Goal: Task Accomplishment & Management: Use online tool/utility

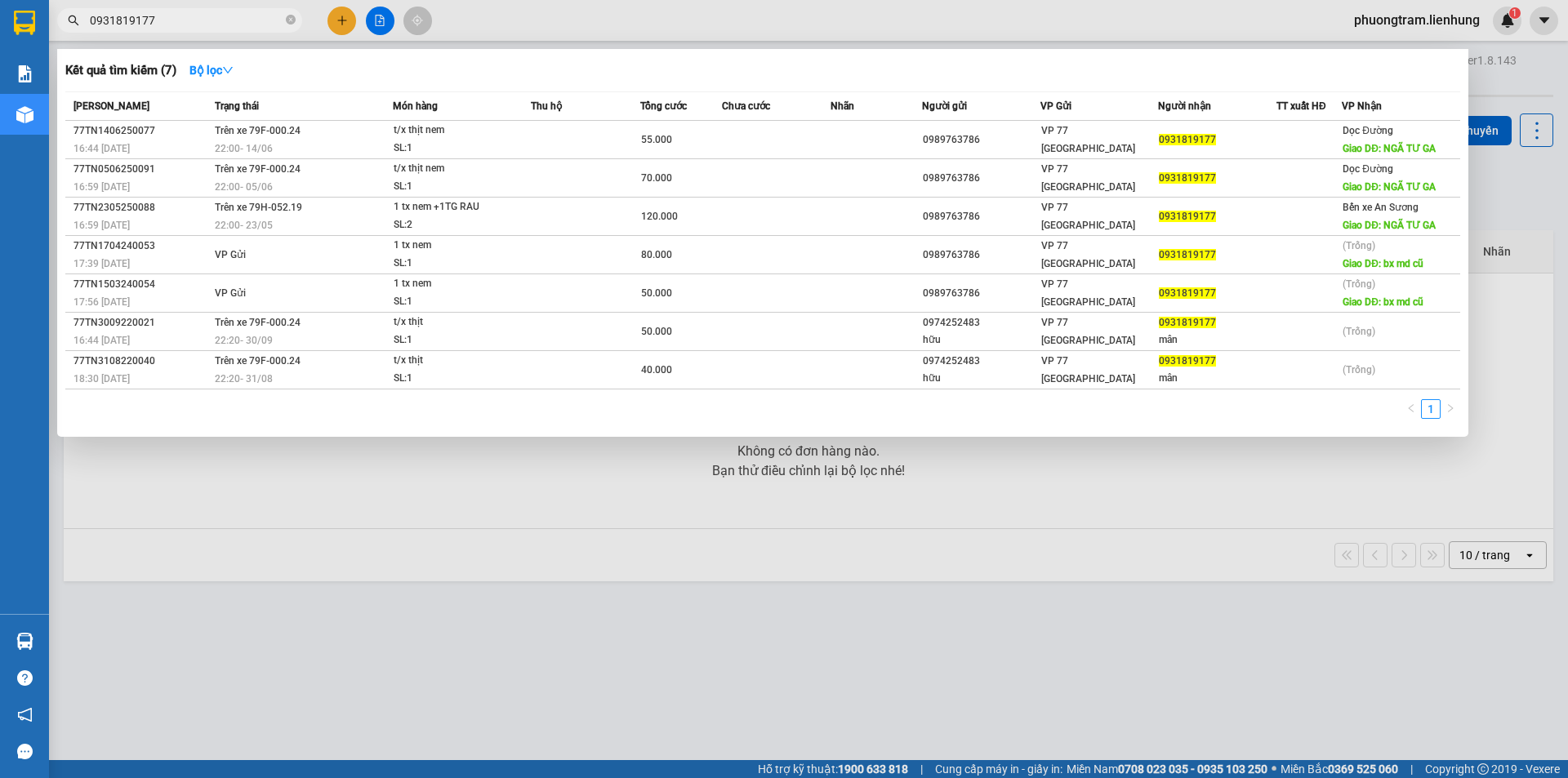
type input "0931819177"
click at [294, 19] on icon "close-circle" at bounding box center [290, 19] width 9 height 9
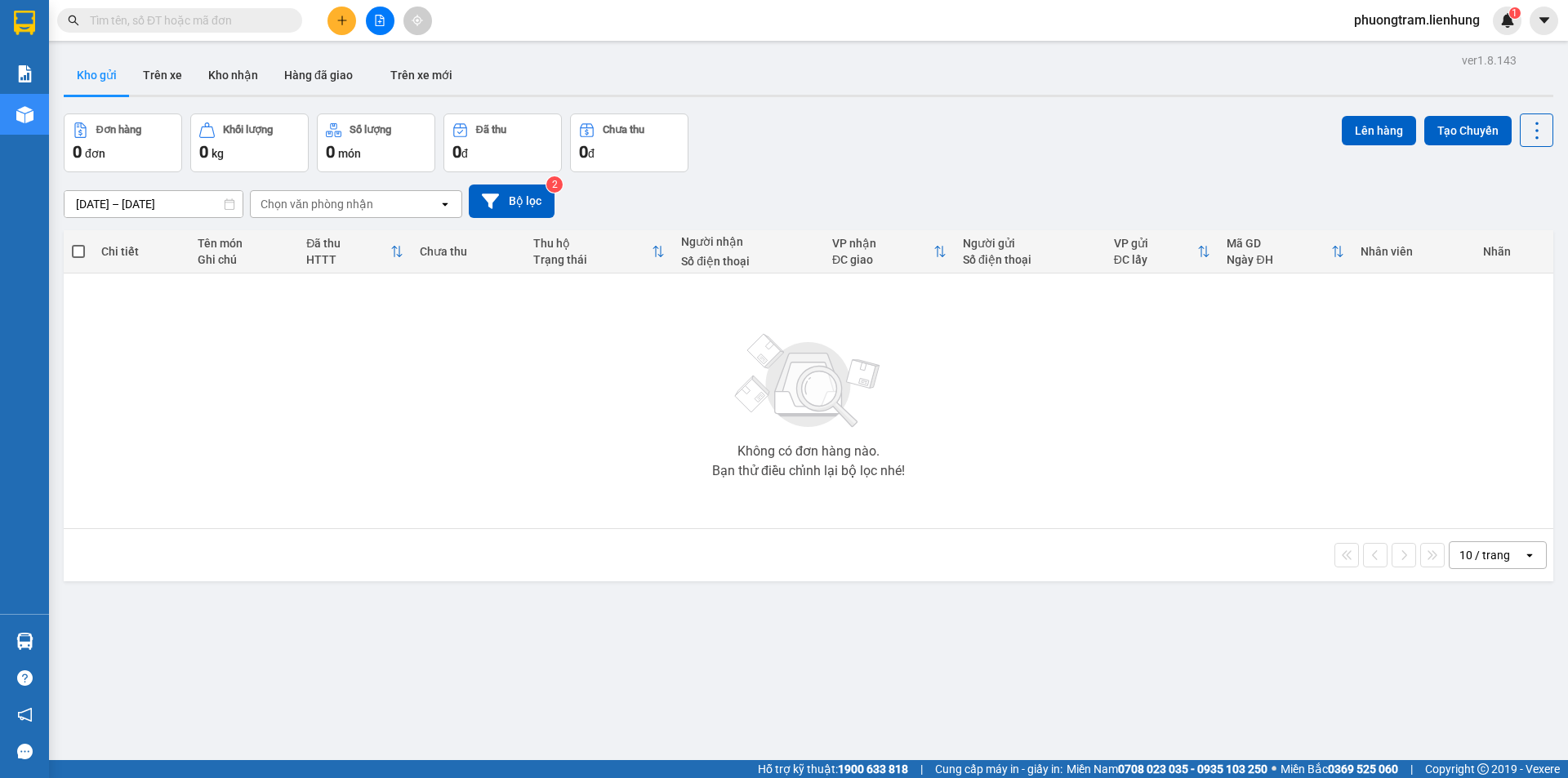
click at [386, 19] on button at bounding box center [379, 21] width 28 height 28
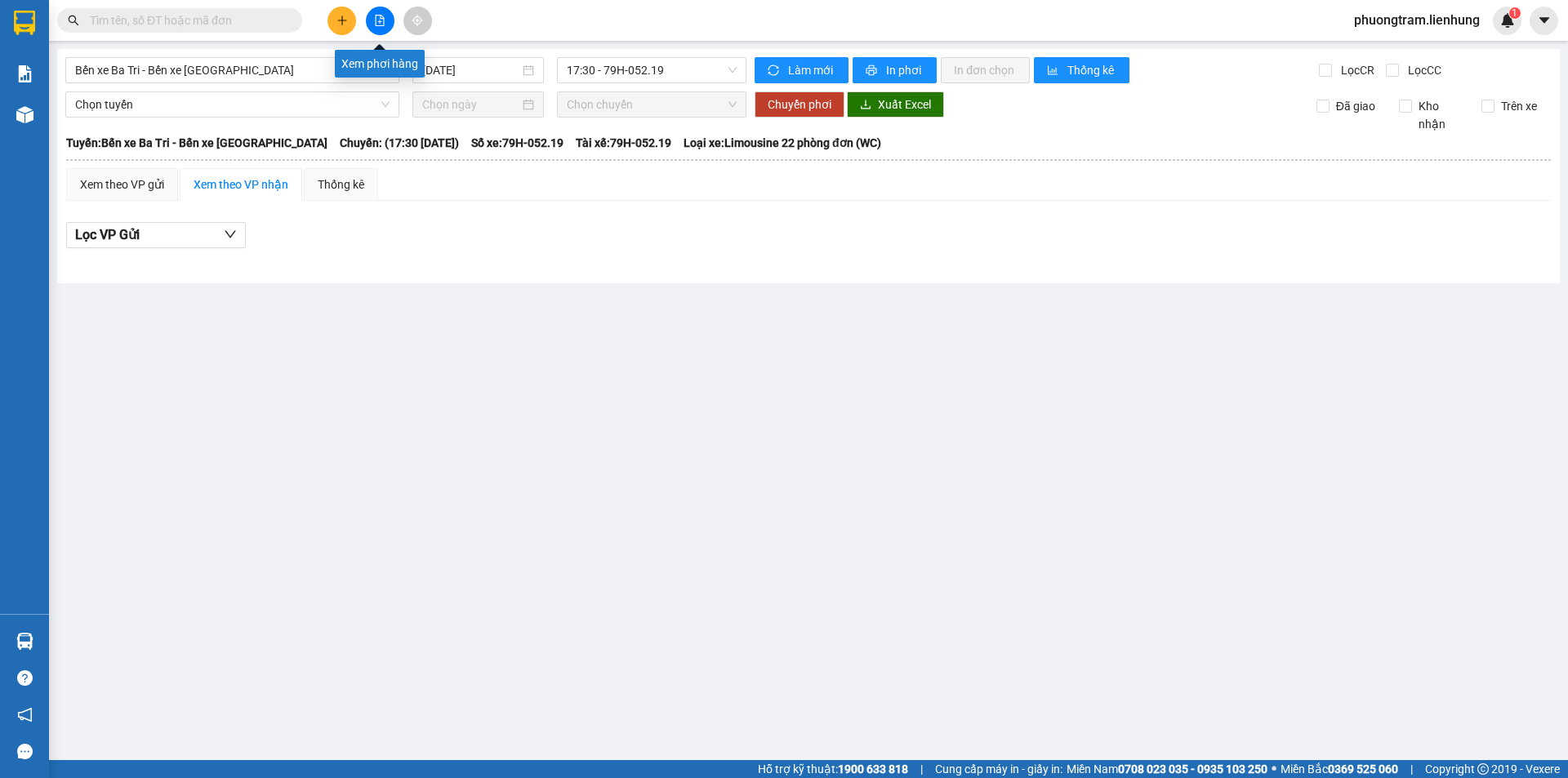
click at [382, 17] on icon "file-add" at bounding box center [379, 20] width 11 height 11
click at [239, 80] on span "Bến xe Ba Tri - Bến xe [GEOGRAPHIC_DATA]" at bounding box center [232, 70] width 314 height 25
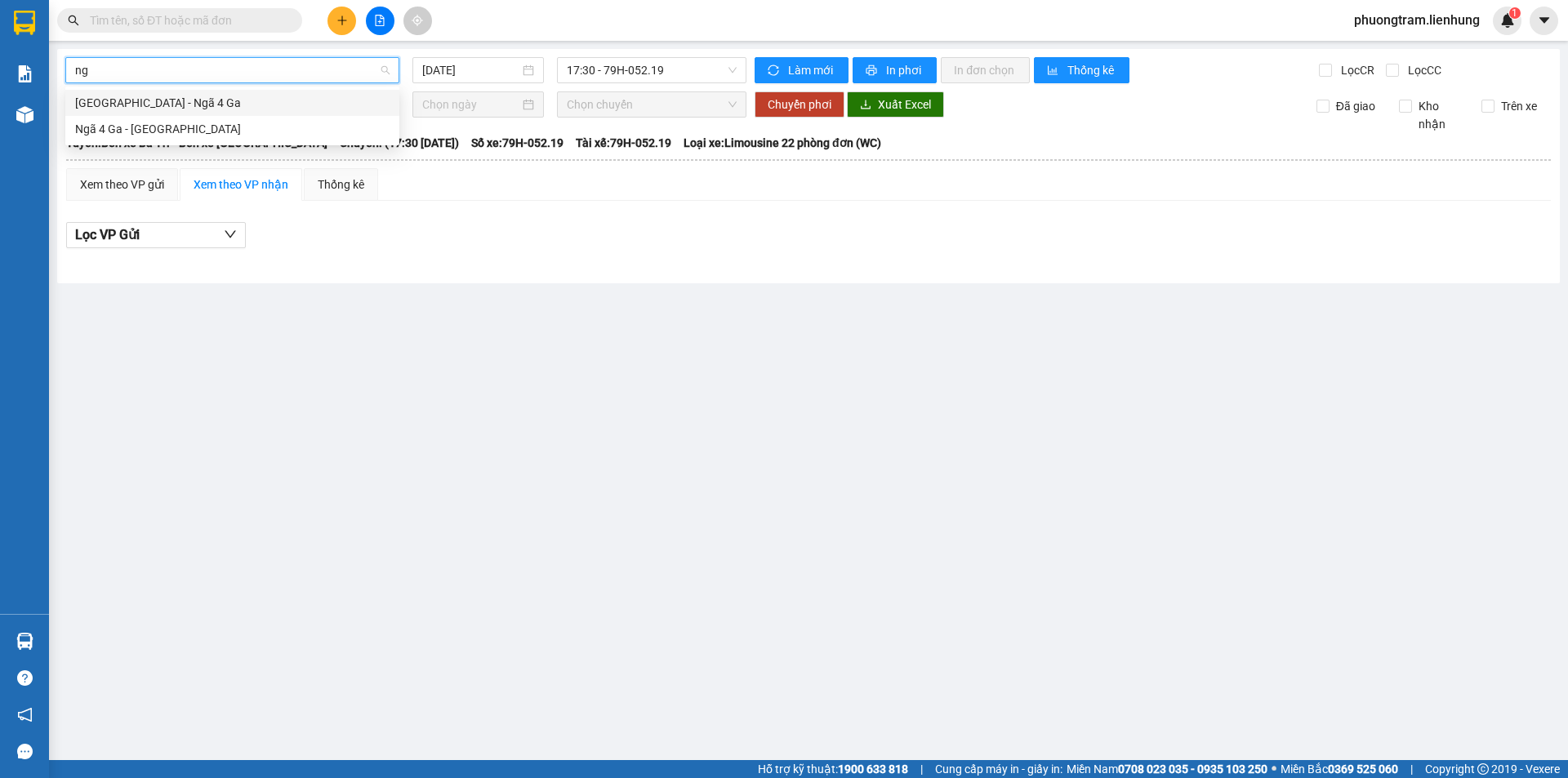
type input "ngã"
click at [231, 96] on div "[GEOGRAPHIC_DATA] - Ngã 4 Ga" at bounding box center [232, 103] width 314 height 18
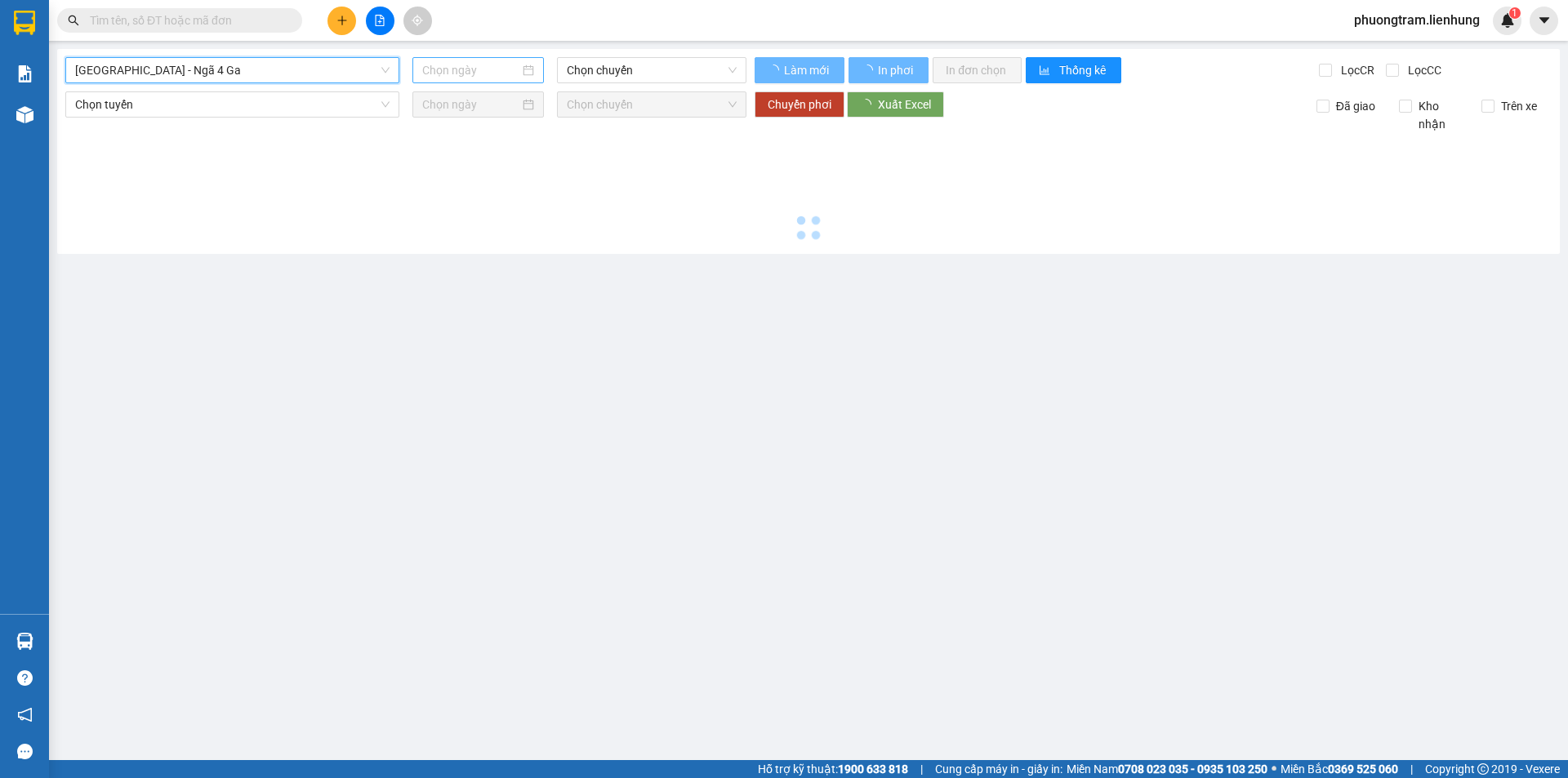
type input "[DATE]"
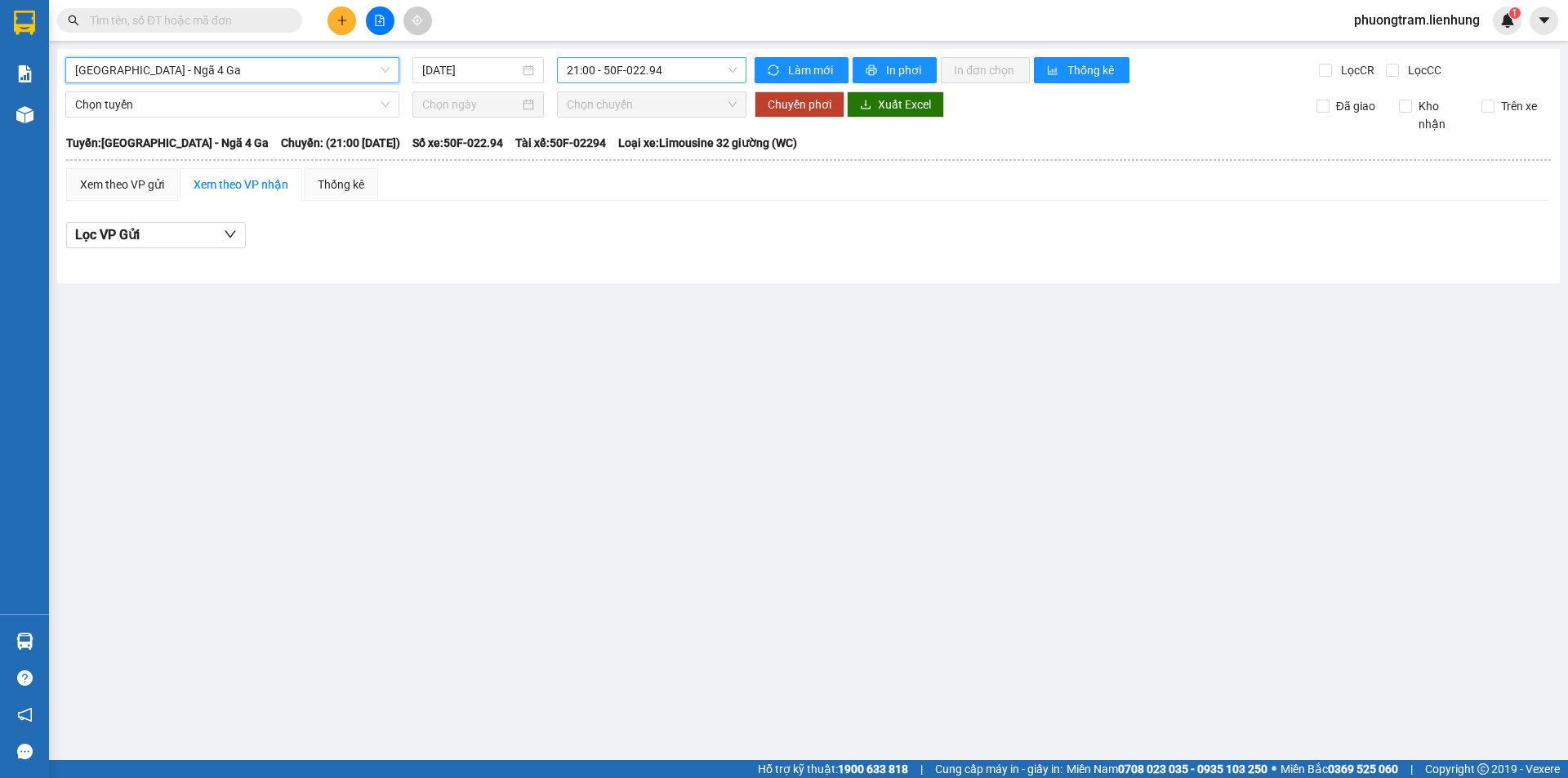
click at [594, 62] on span "21:00 - 50F-022.94" at bounding box center [651, 70] width 169 height 25
click at [587, 160] on div "22:00 - 79F-000.24" at bounding box center [630, 155] width 128 height 18
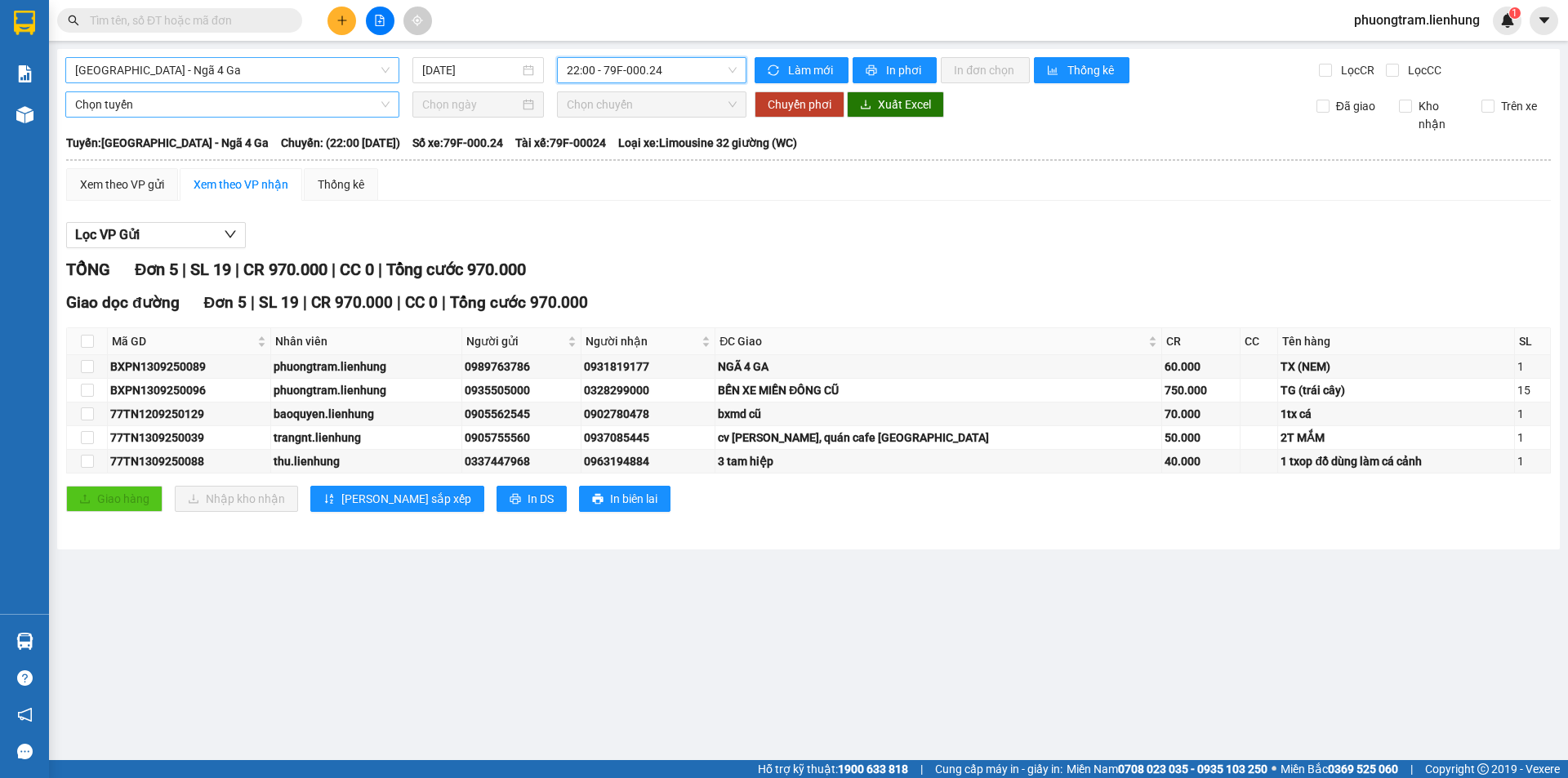
click at [196, 98] on span "Chọn tuyến" at bounding box center [232, 104] width 314 height 25
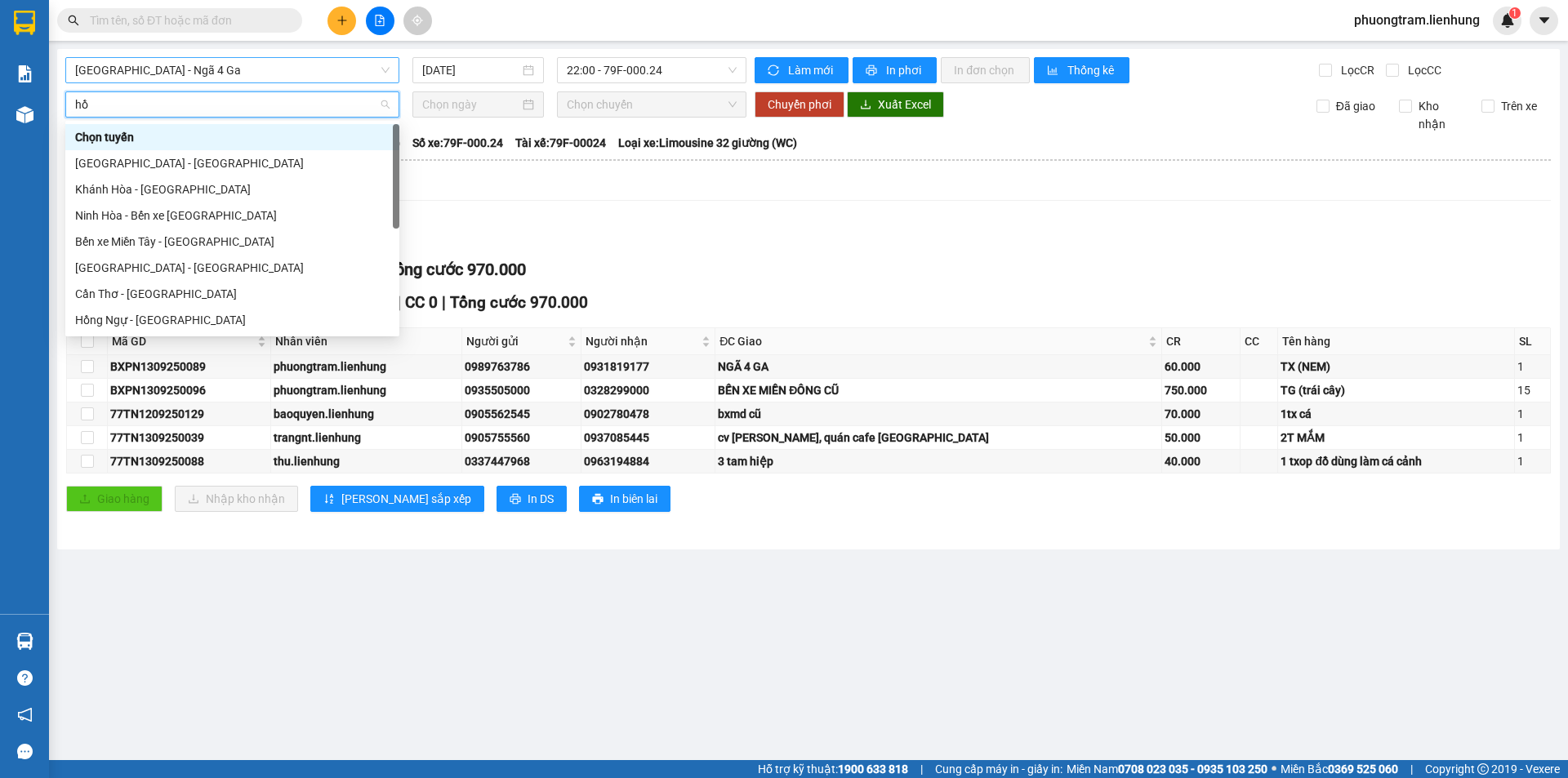
type input "hồ"
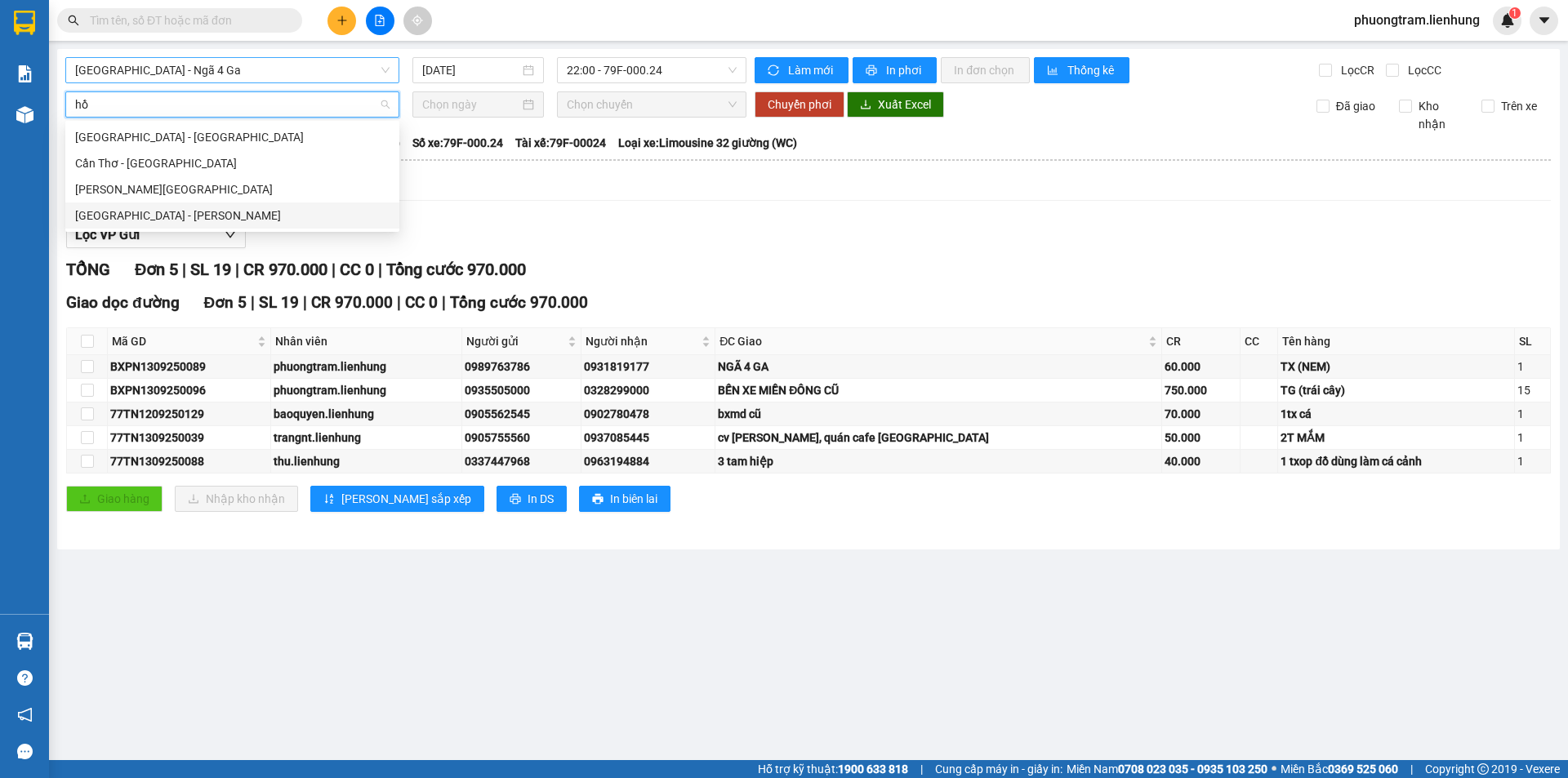
click at [166, 214] on div "Nha Trang - Hồ Chí Minh" at bounding box center [232, 215] width 314 height 18
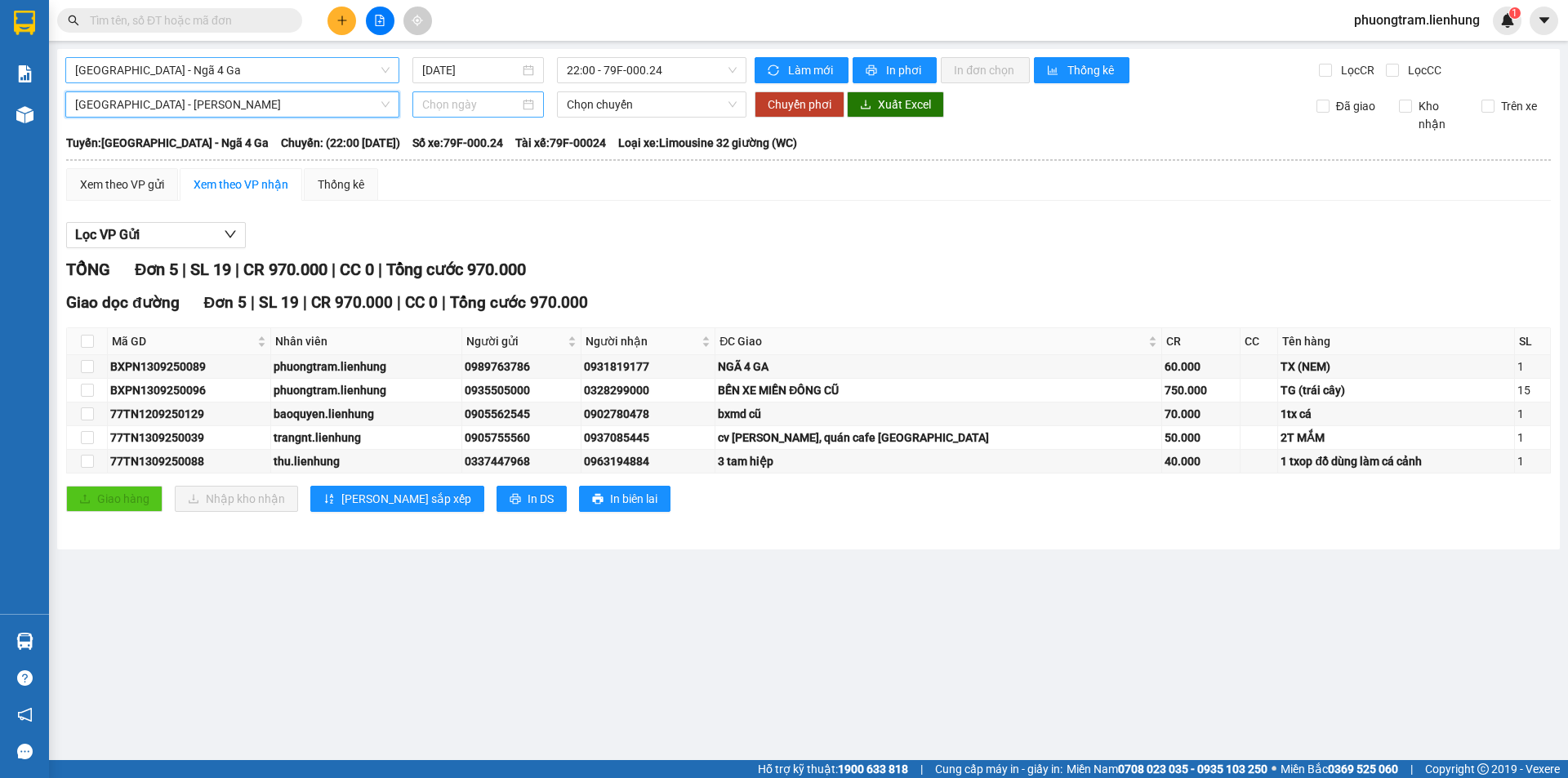
click at [468, 115] on div at bounding box center [478, 104] width 132 height 27
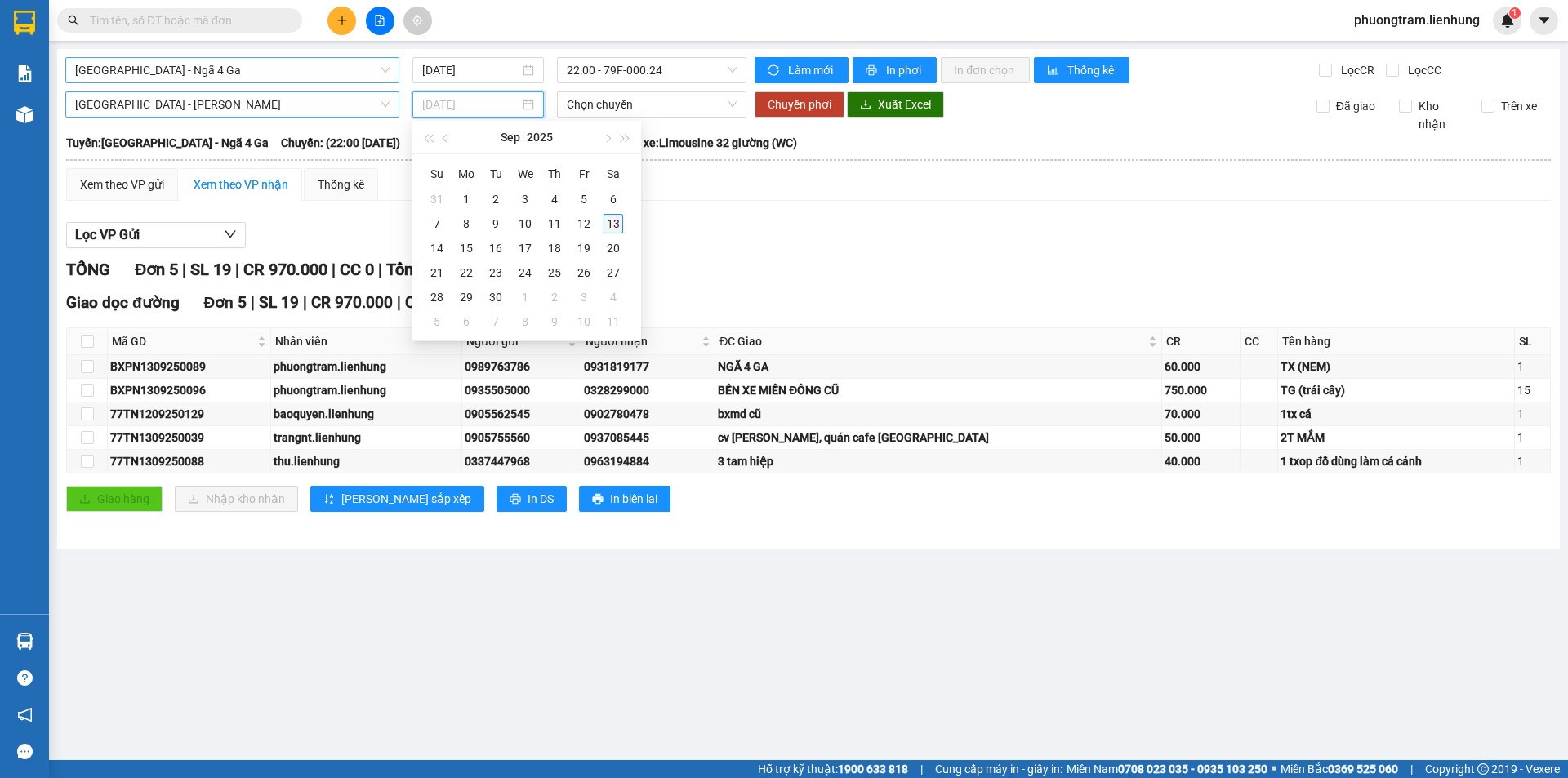
type input "13/09/2025"
click at [609, 225] on div "13" at bounding box center [613, 223] width 20 height 20
type input "13/09/2025"
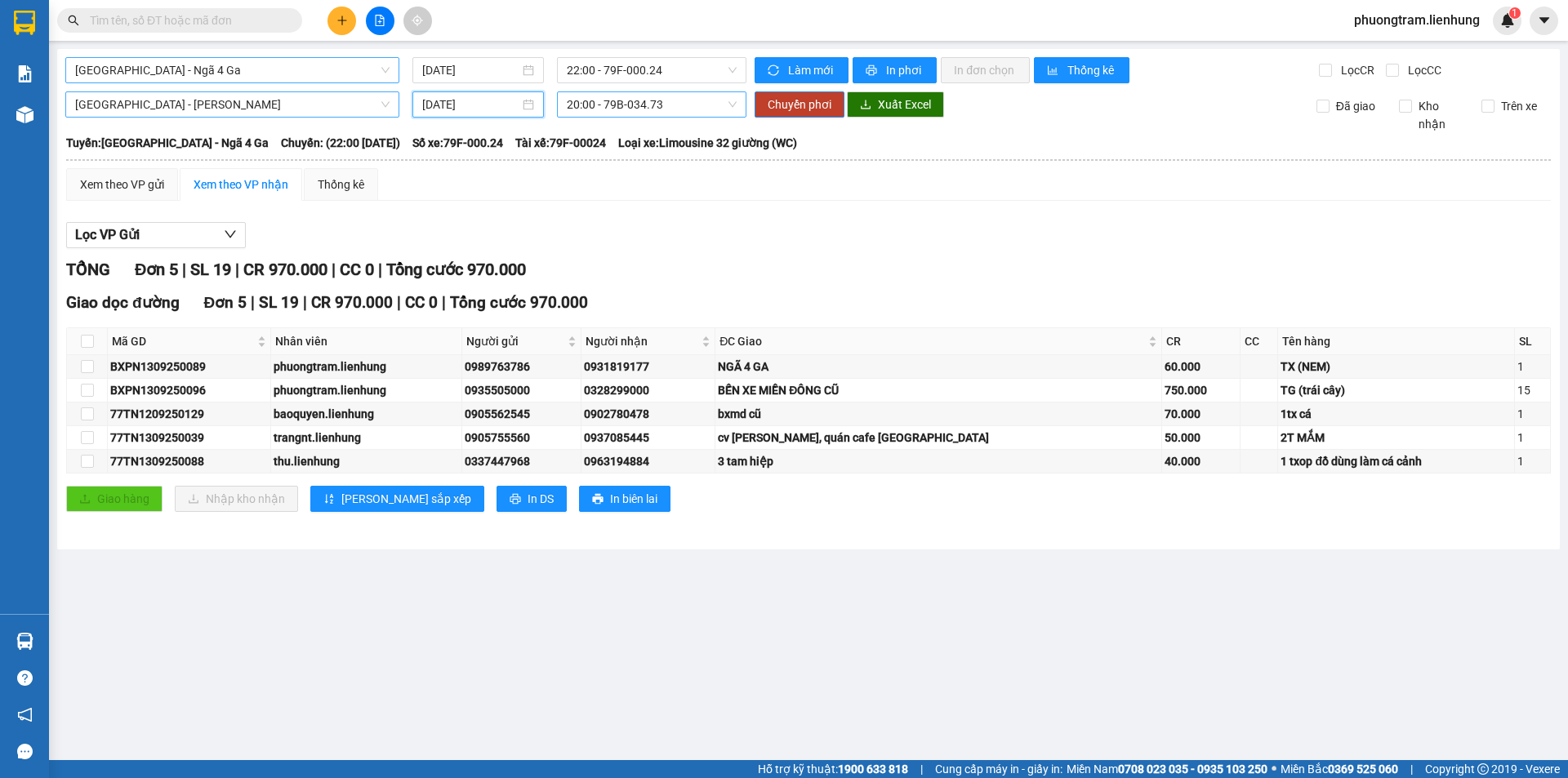
click at [604, 108] on span "20:00 - 79B-034.73" at bounding box center [651, 104] width 169 height 25
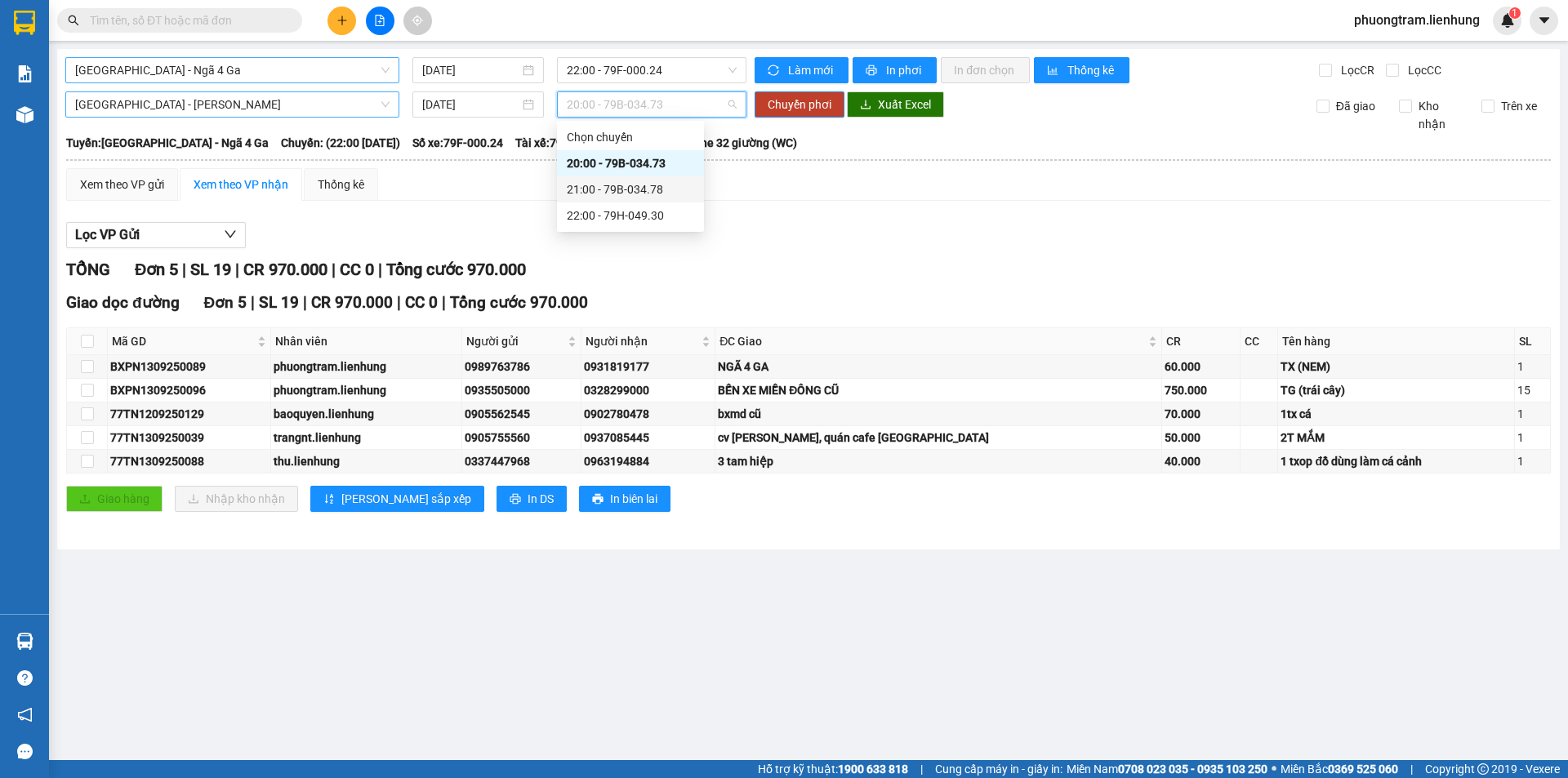
click at [604, 187] on div "21:00 - 79B-034.78" at bounding box center [630, 189] width 128 height 18
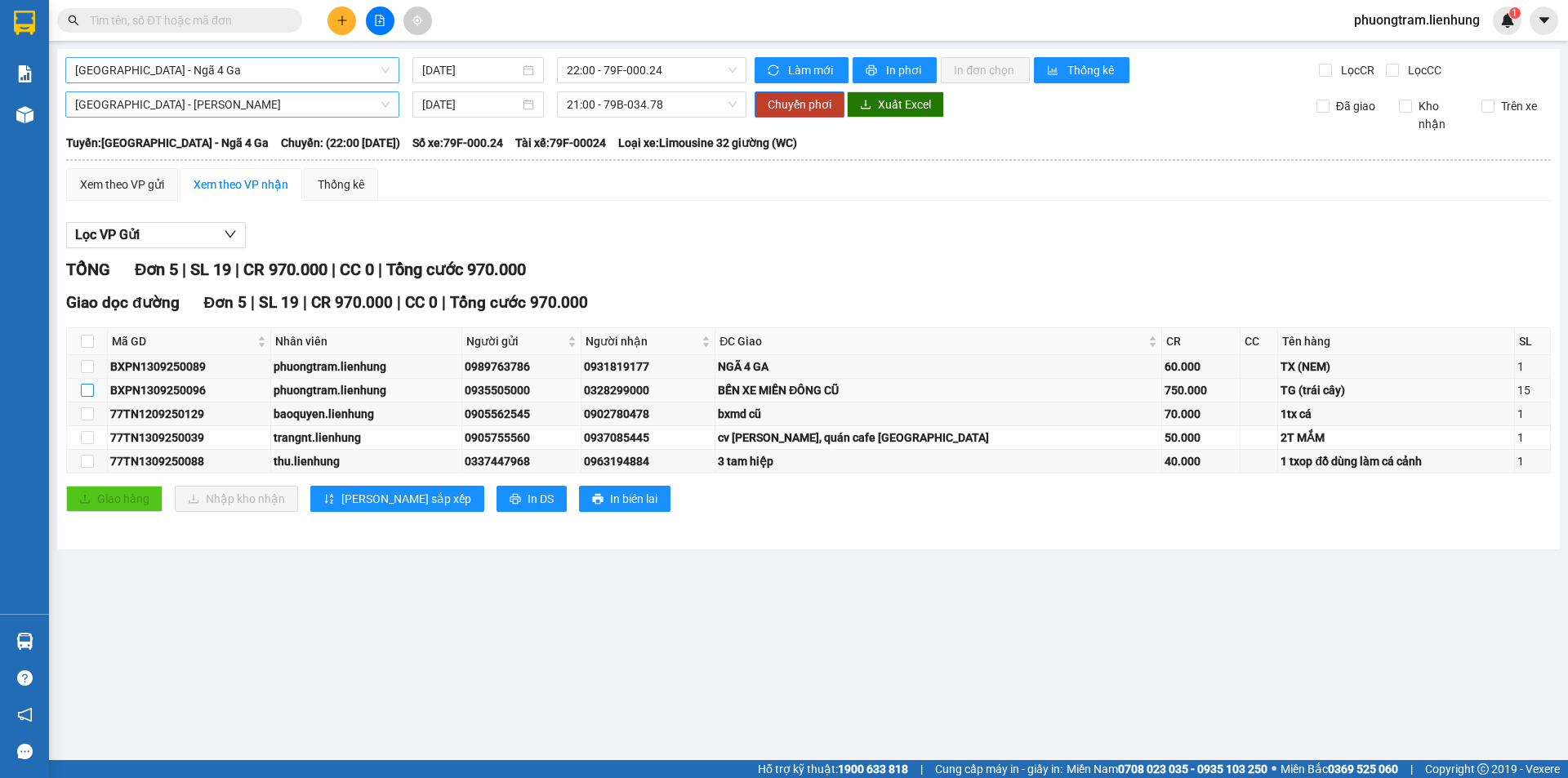
click at [83, 390] on input "checkbox" at bounding box center [86, 389] width 13 height 13
checkbox input "true"
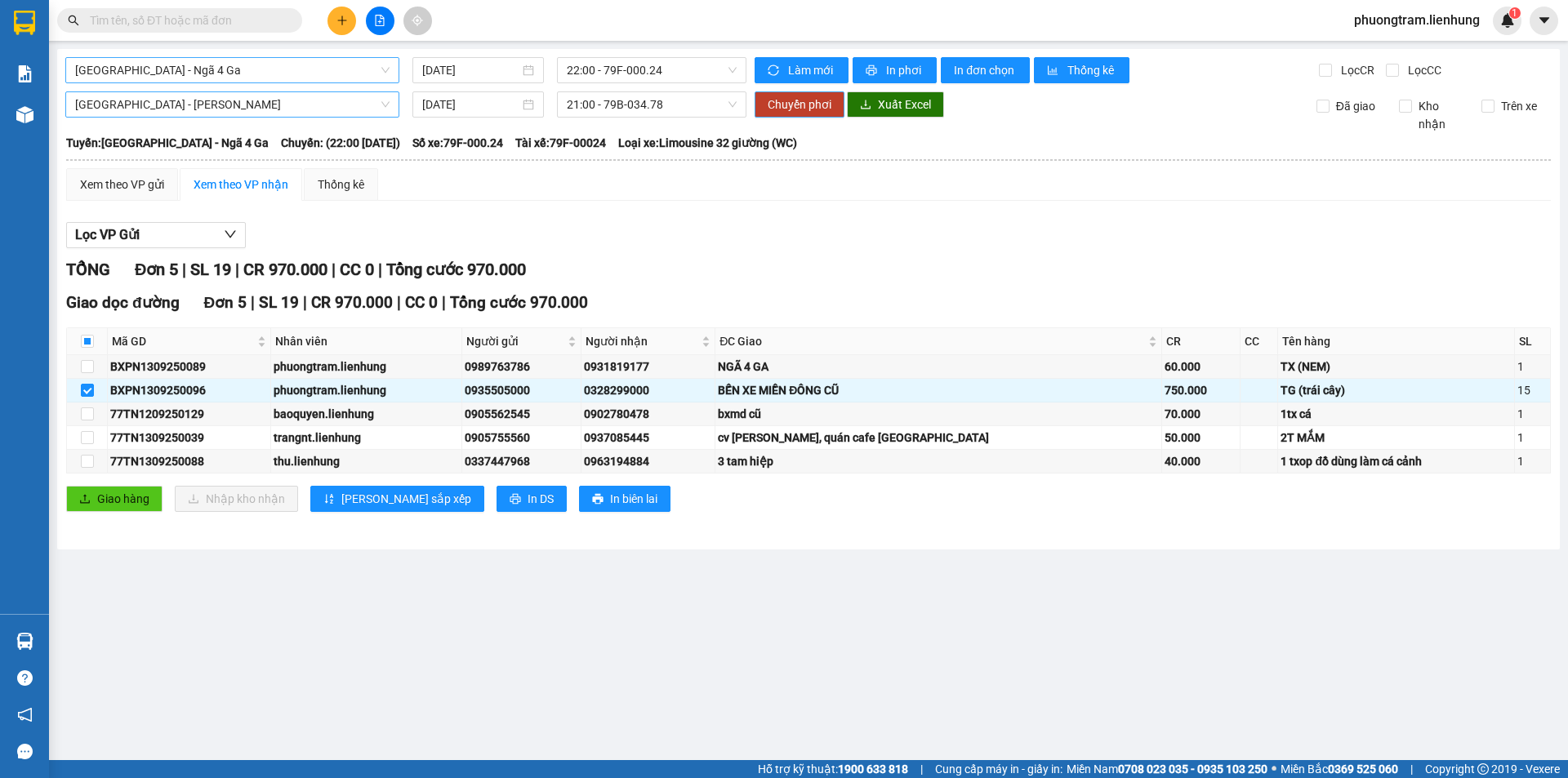
click at [798, 104] on span "Chuyển phơi" at bounding box center [799, 104] width 63 height 18
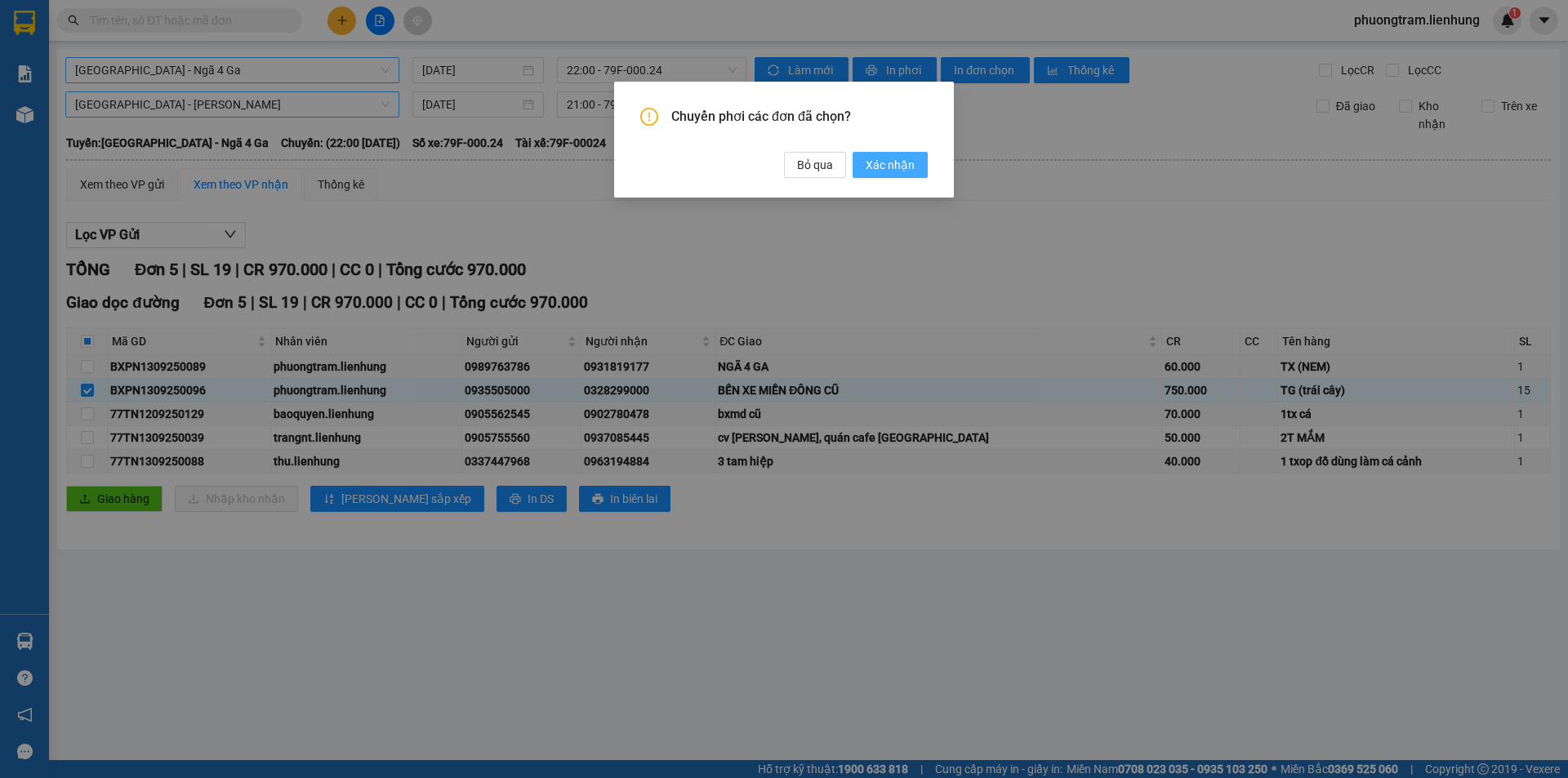
click at [897, 169] on span "Xác nhận" at bounding box center [889, 164] width 49 height 18
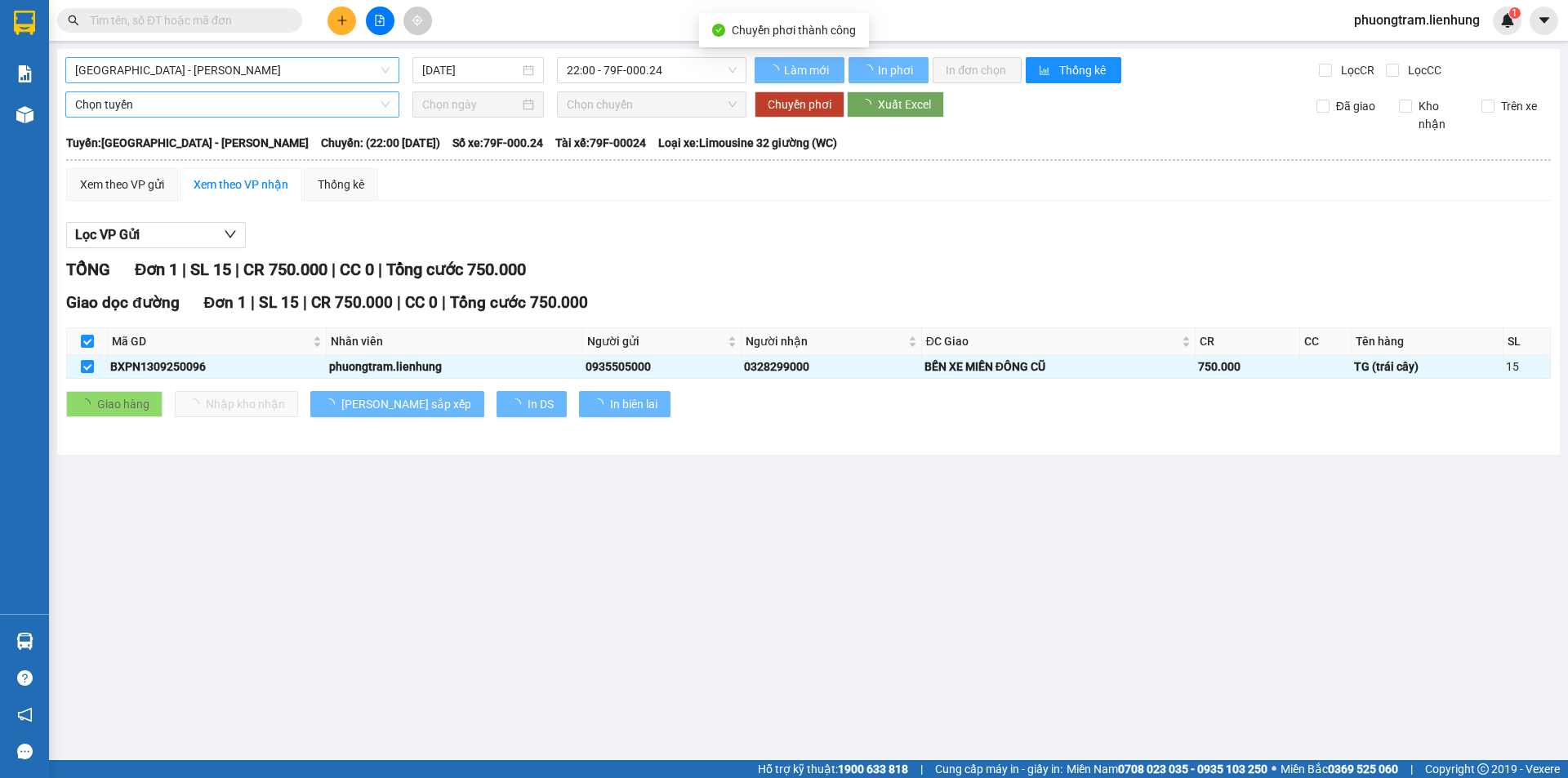
checkbox input "false"
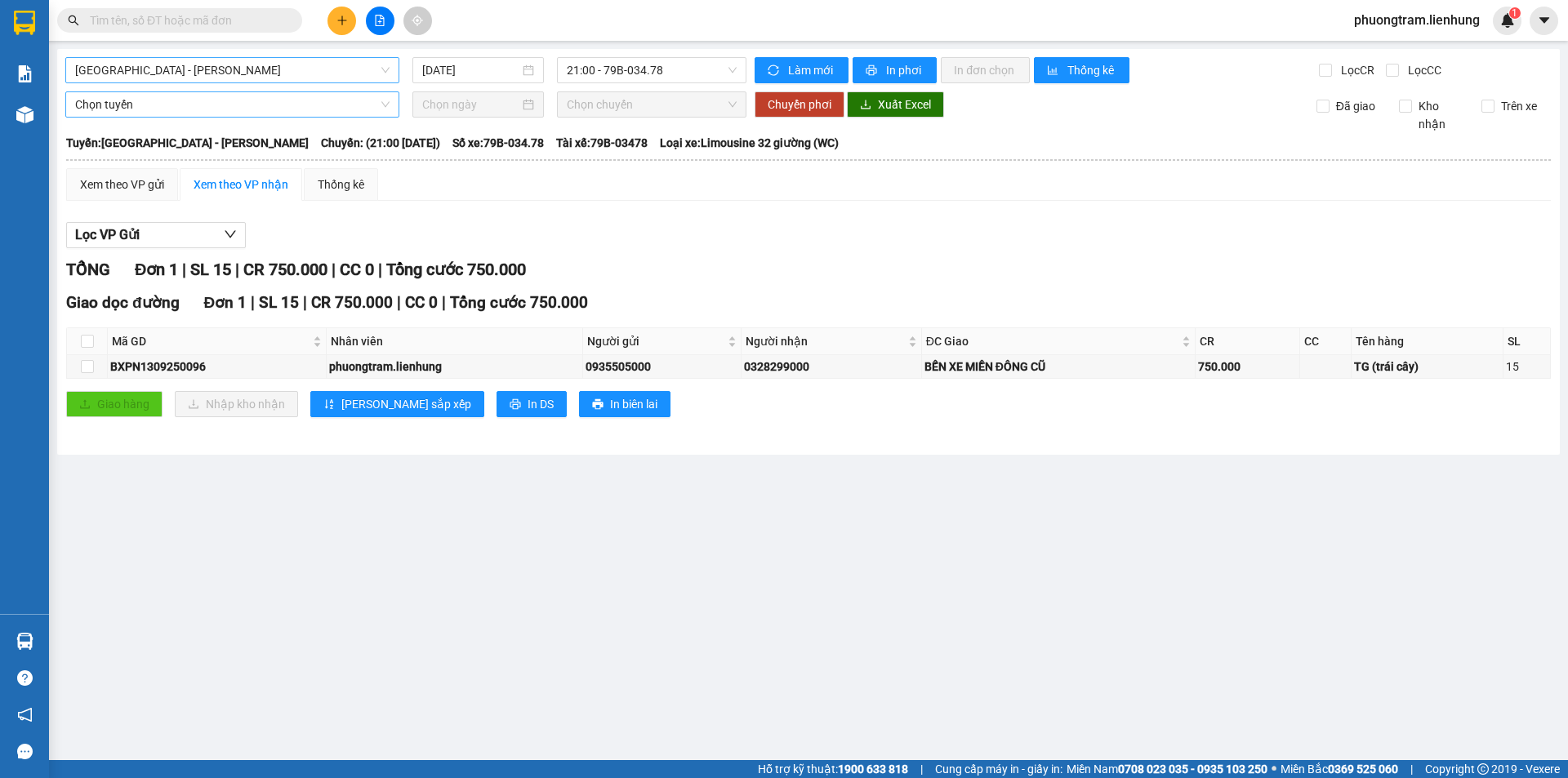
click at [160, 26] on input "text" at bounding box center [186, 20] width 193 height 18
paste input "0815795566"
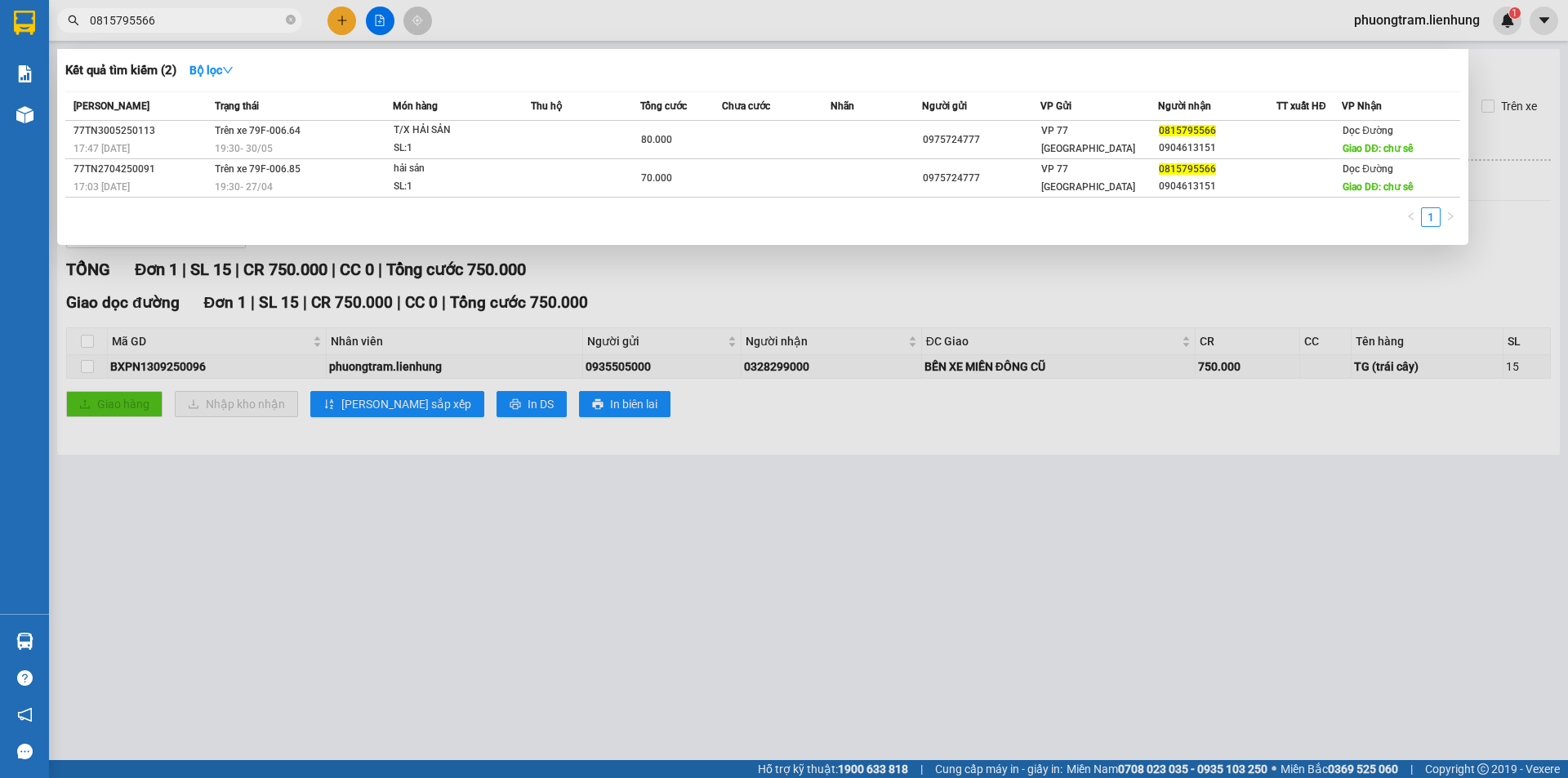
type input "0815795566"
click at [375, 19] on div at bounding box center [784, 389] width 1568 height 778
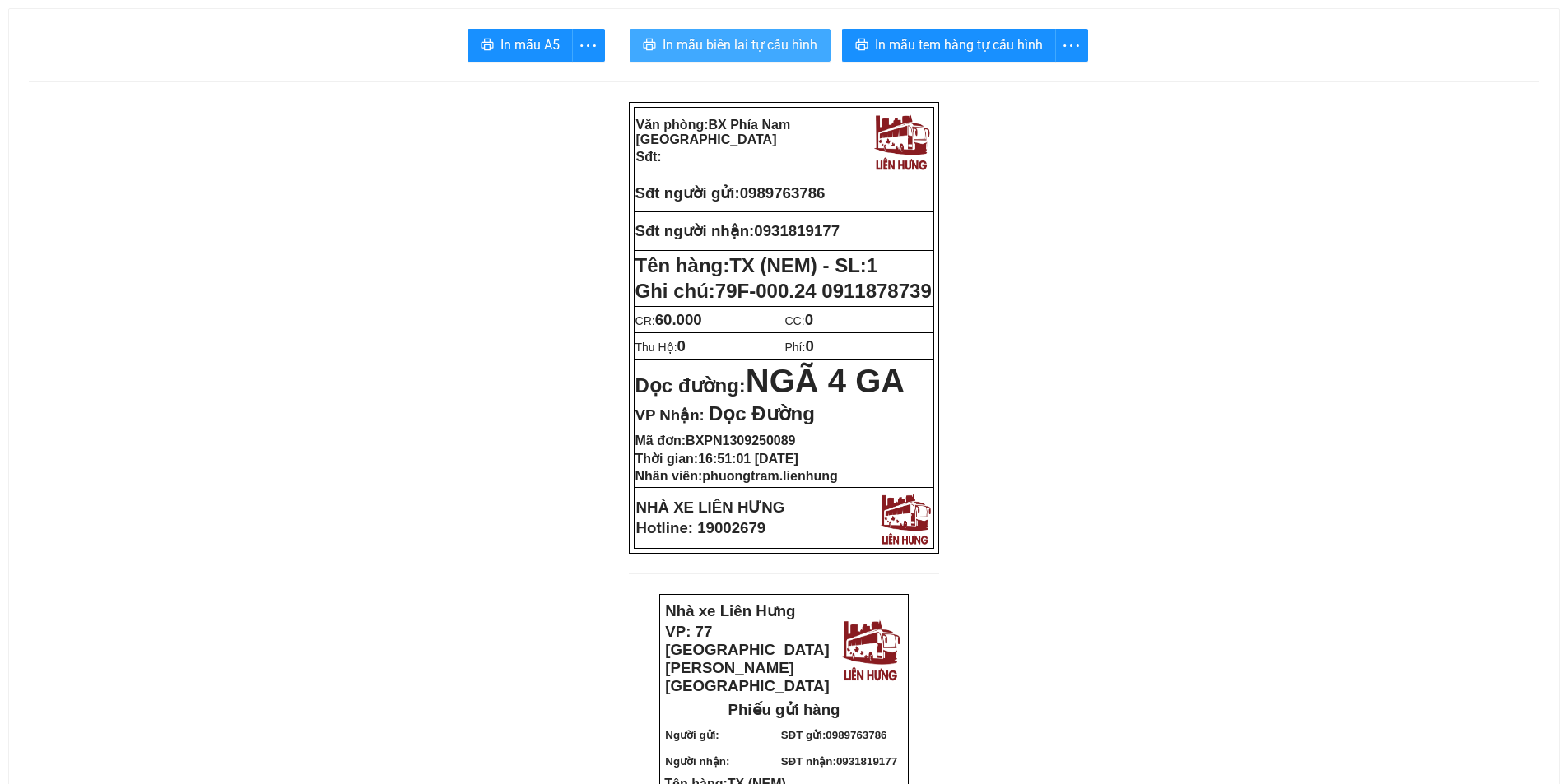
click at [712, 32] on button "In mẫu biên lai tự cấu hình" at bounding box center [730, 45] width 201 height 33
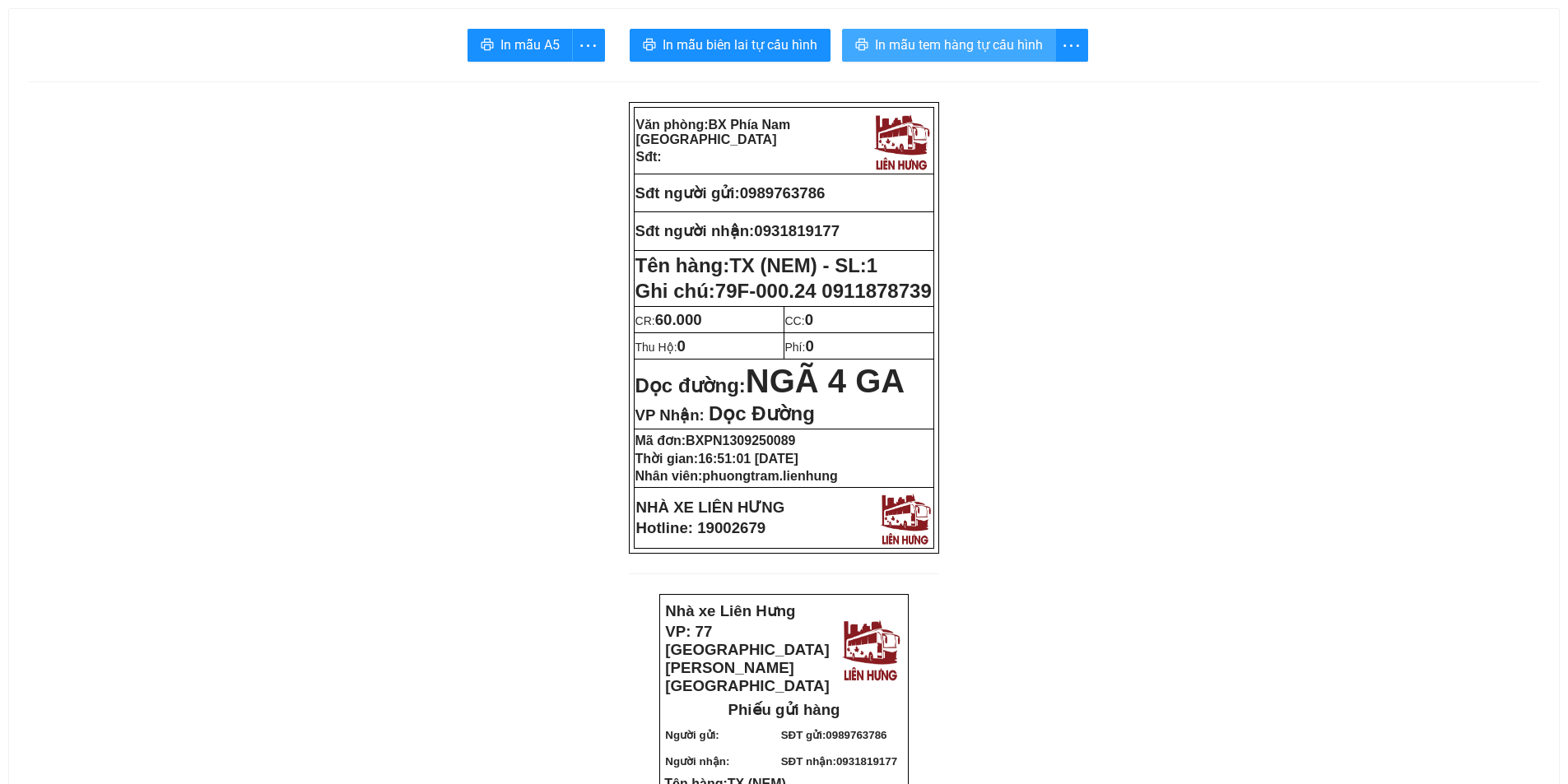
click at [943, 50] on span "In mẫu tem hàng tự cấu hình" at bounding box center [958, 45] width 168 height 21
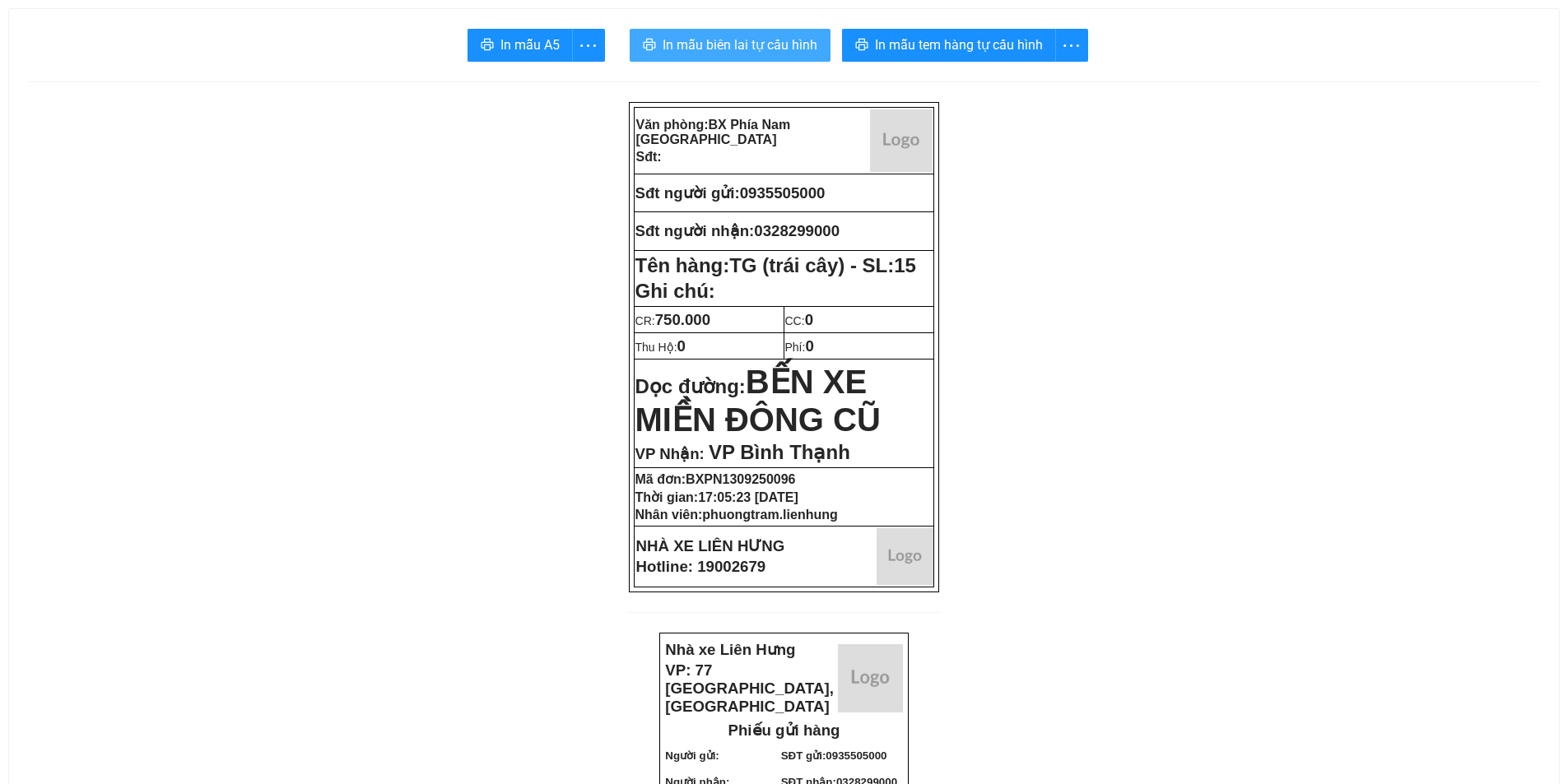
click at [736, 34] on button "In mẫu biên lai tự cấu hình" at bounding box center [730, 45] width 201 height 33
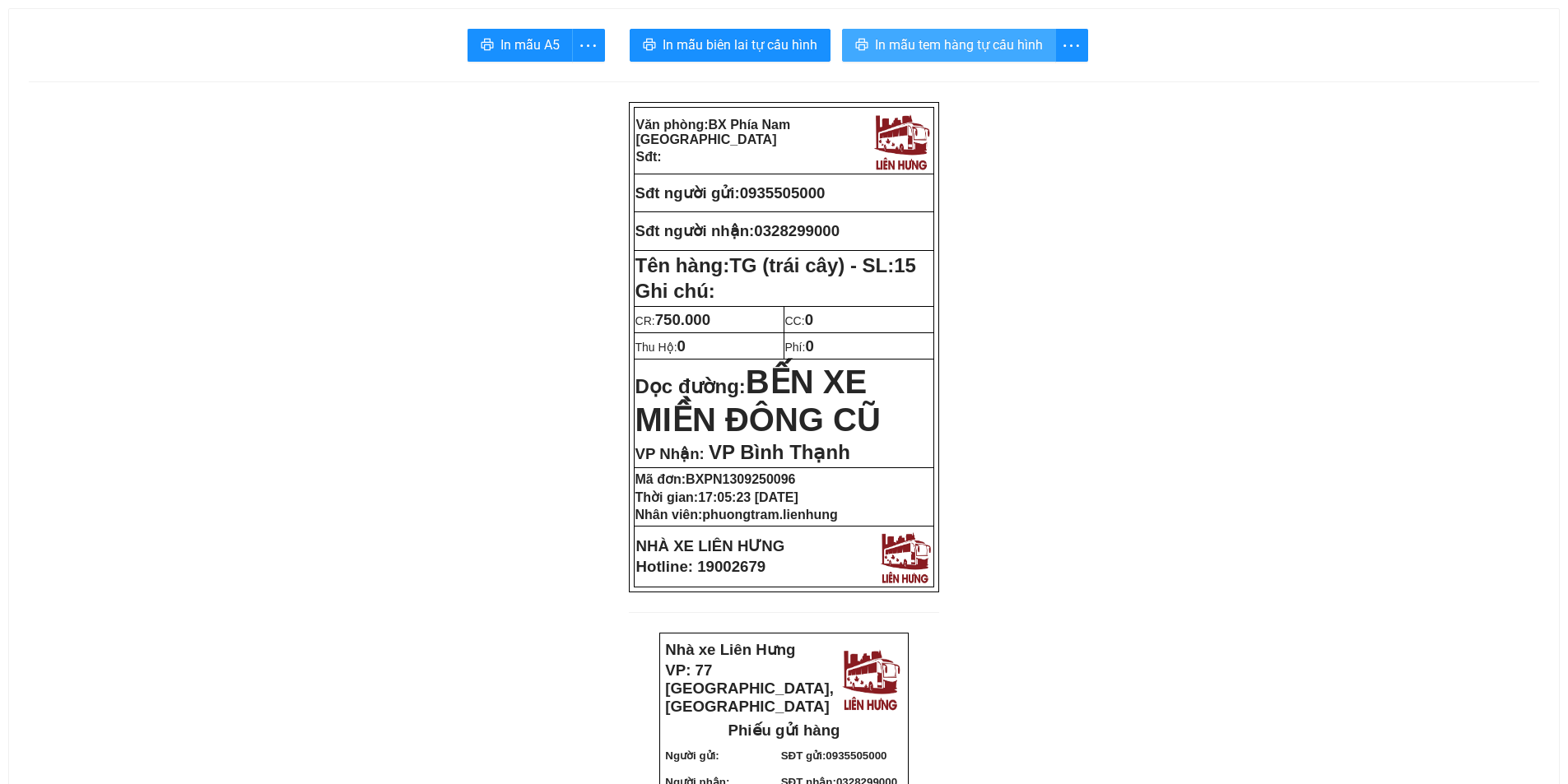
click at [958, 45] on span "In mẫu tem hàng tự cấu hình" at bounding box center [958, 45] width 168 height 21
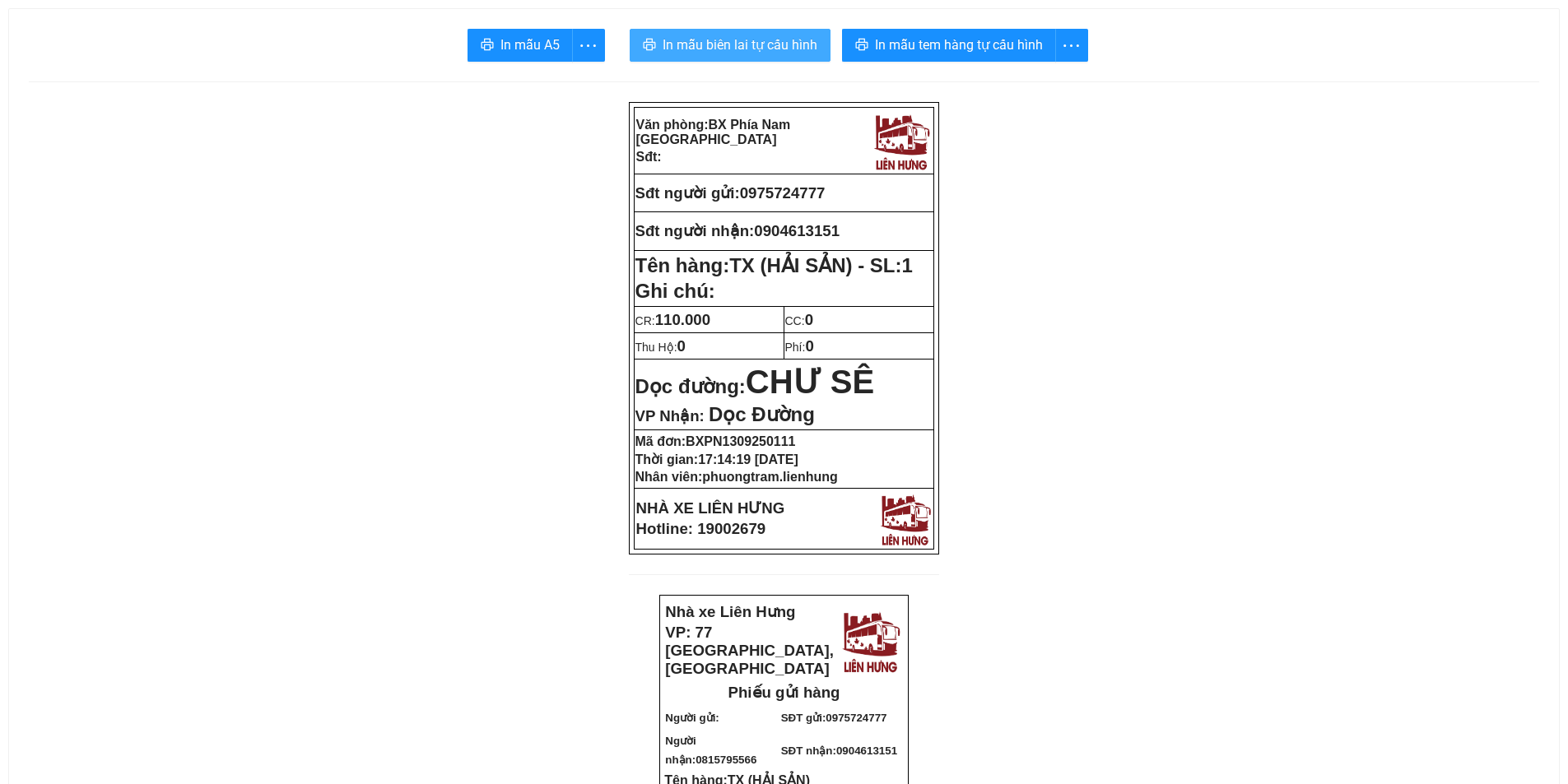
click at [696, 42] on span "In mẫu biên lai tự cấu hình" at bounding box center [739, 45] width 154 height 21
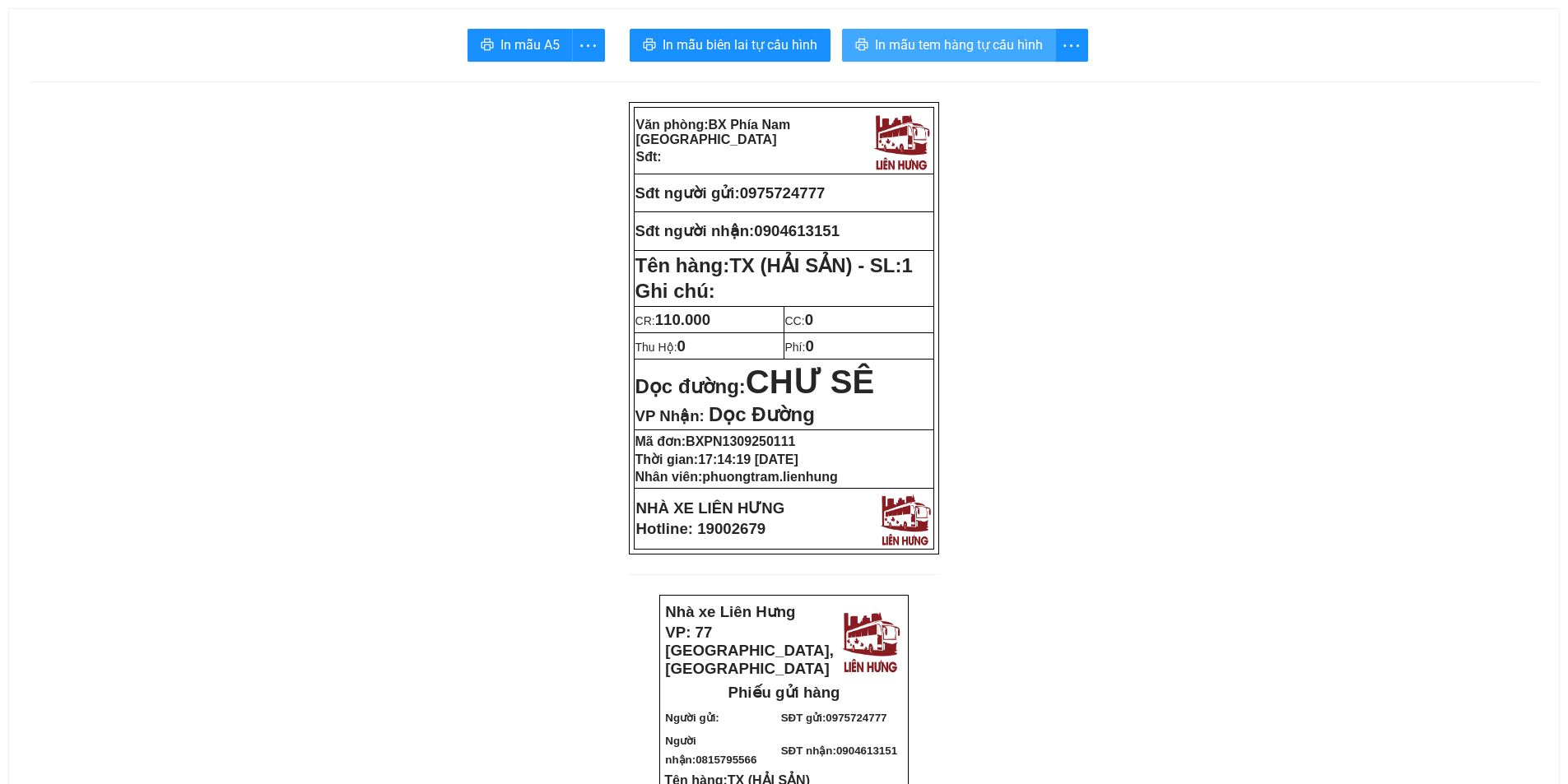
click at [992, 53] on span "In mẫu tem hàng tự cấu hình" at bounding box center [958, 45] width 168 height 21
